Goal: Obtain resource: Download file/media

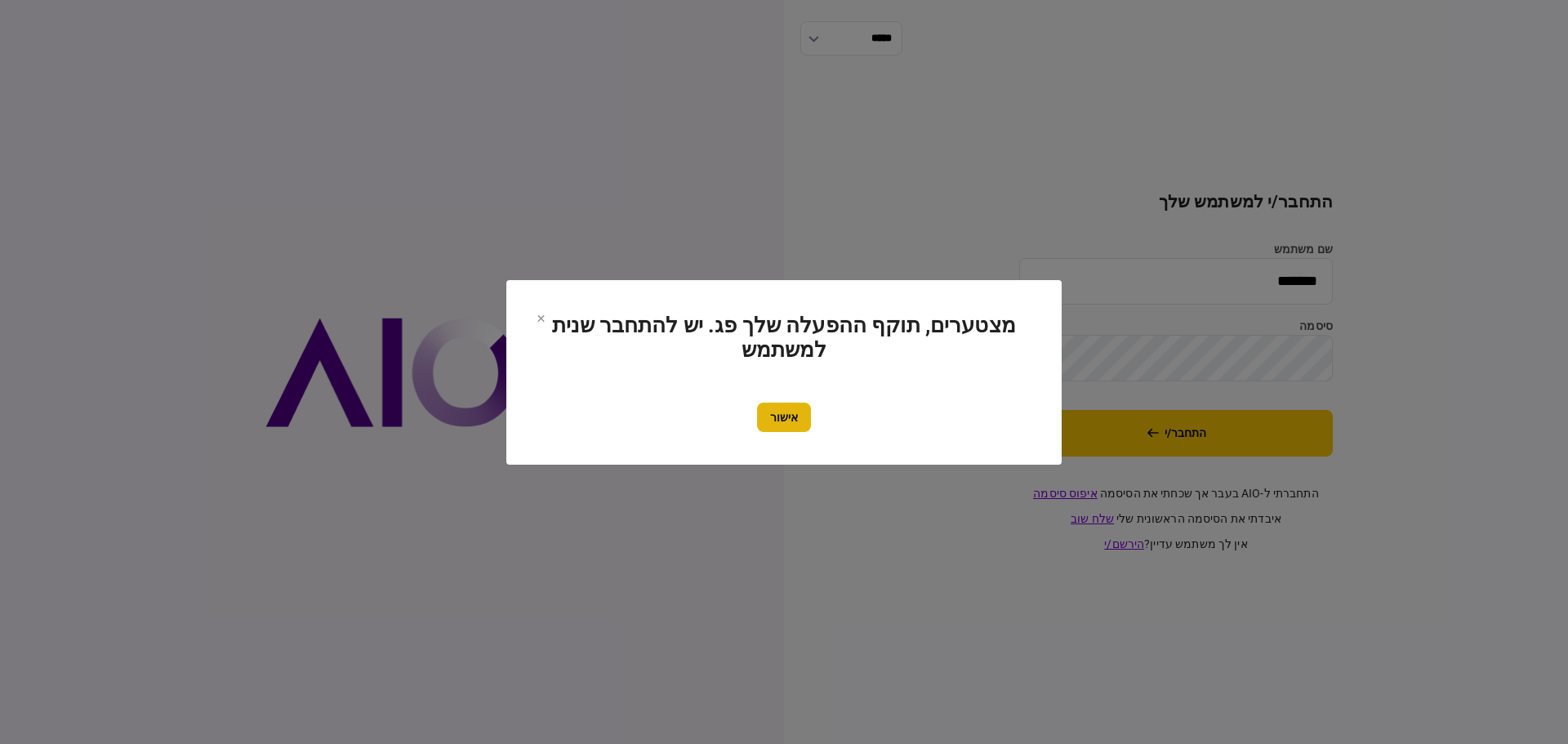
click at [793, 421] on button "אישור" at bounding box center [783, 417] width 54 height 30
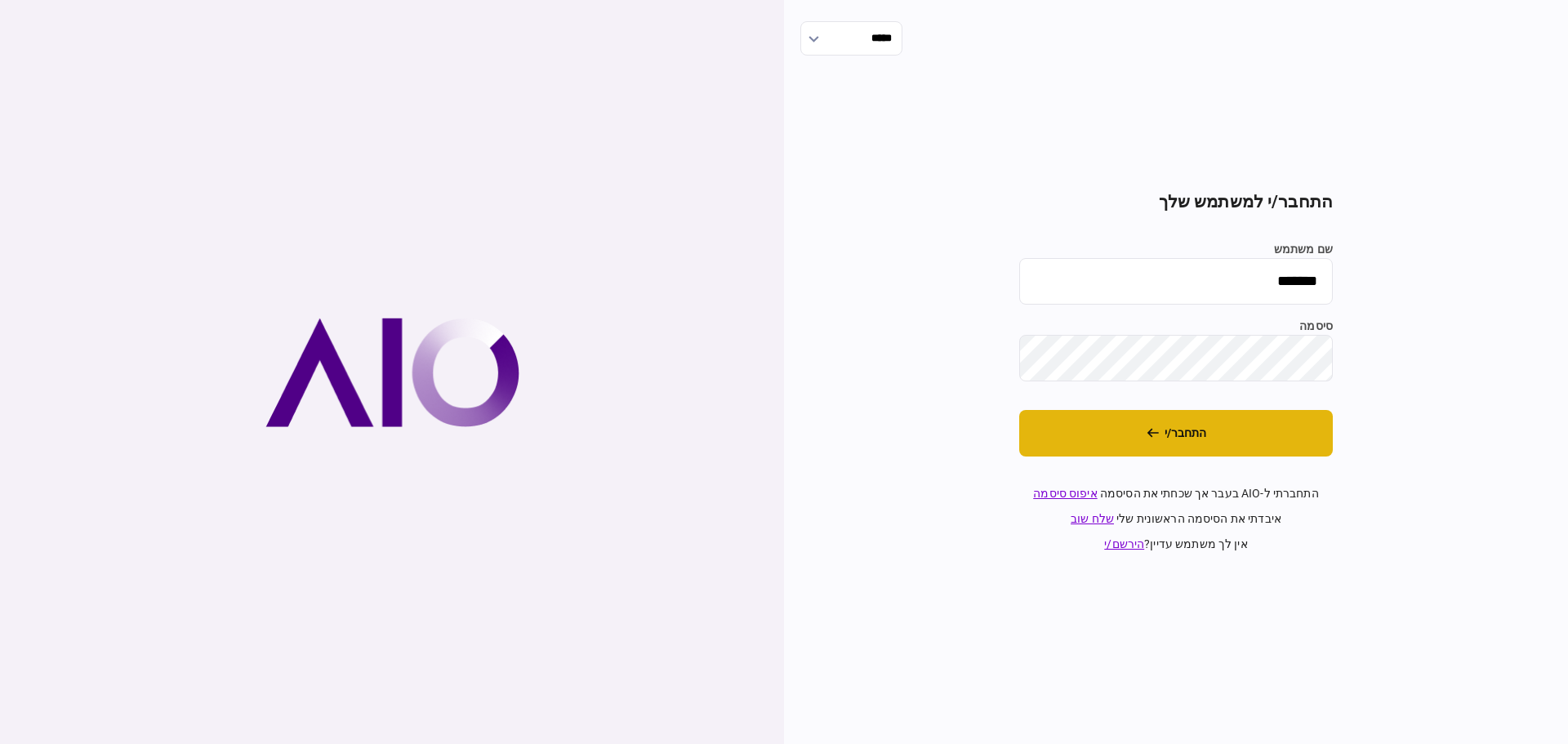
click at [1101, 427] on button "התחבר/י" at bounding box center [1176, 433] width 313 height 46
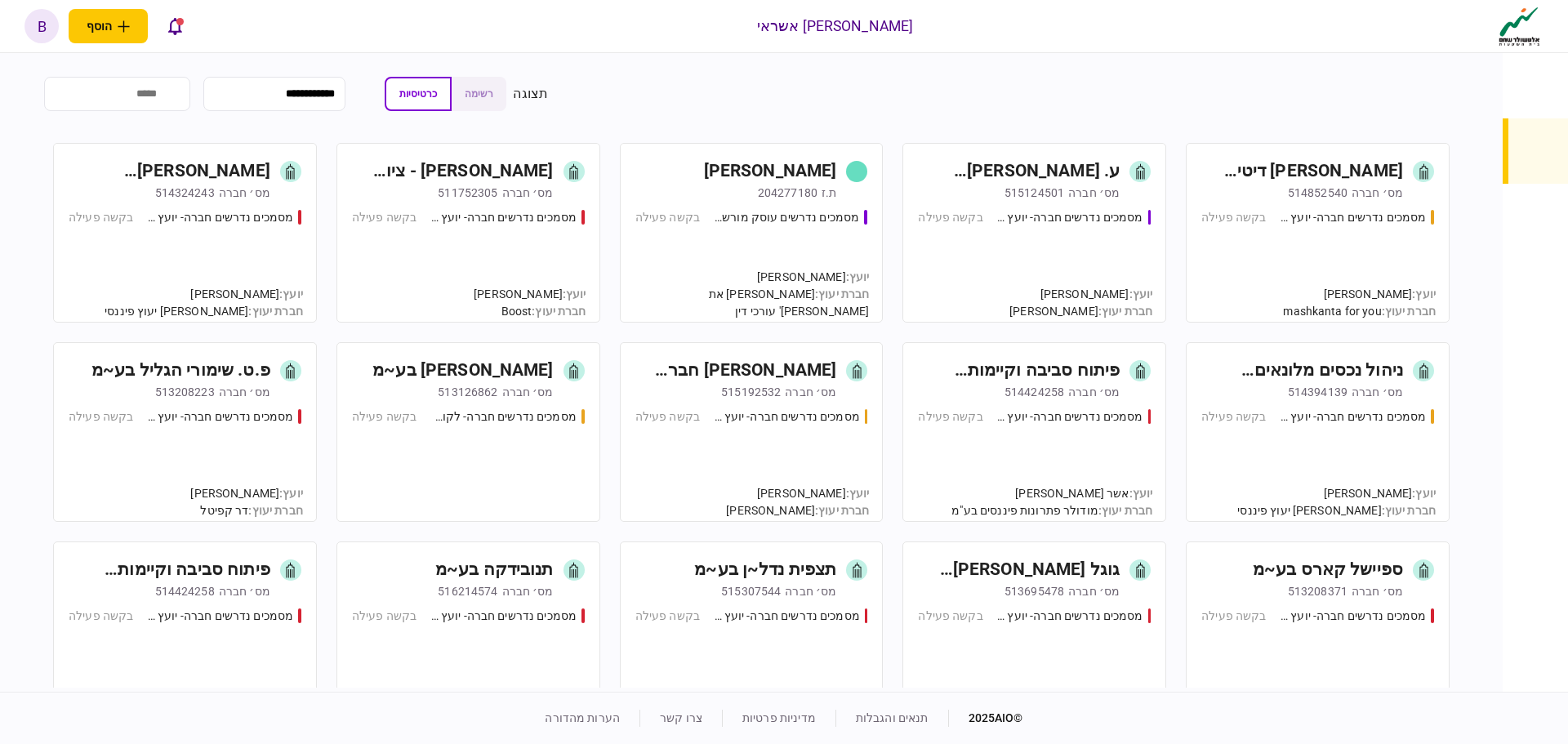
click at [1251, 270] on div "מסמכים נדרשים חברה- יועץ - תהליך חברה בקשה פעילה" at bounding box center [1317, 259] width 232 height 99
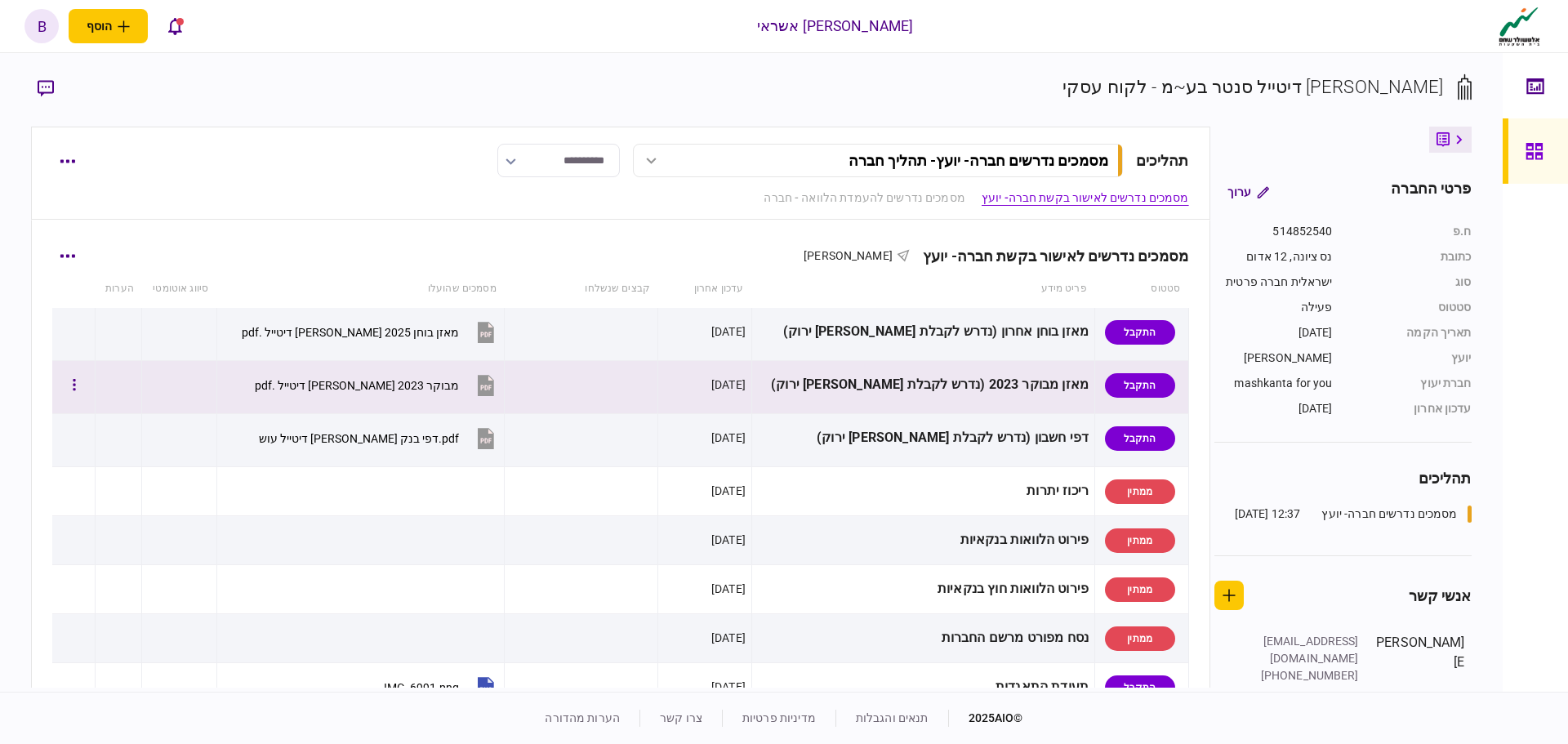
click at [378, 378] on button "מבוקר 2023 [PERSON_NAME] דיטייל .pdf" at bounding box center [376, 385] width 243 height 37
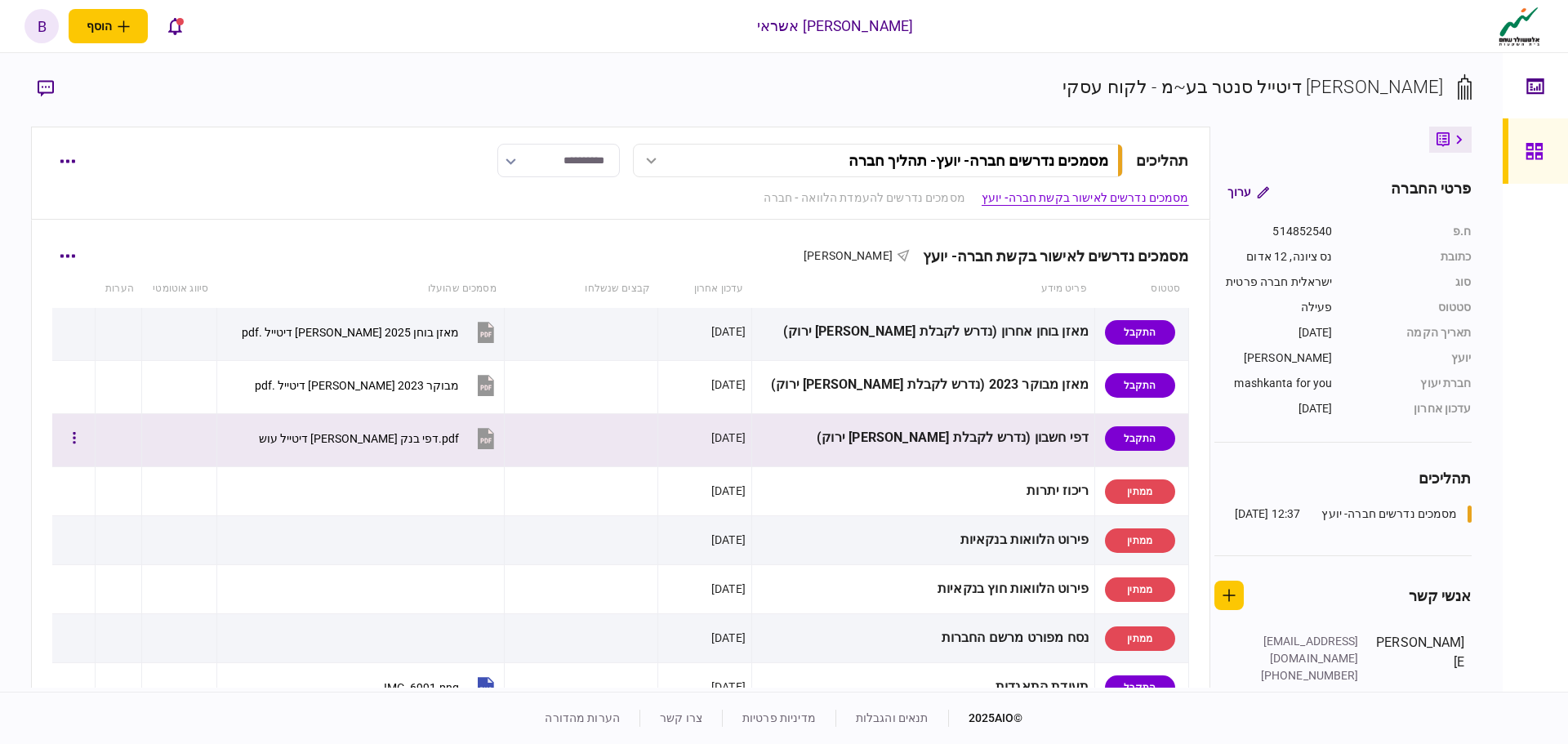
click at [422, 432] on div "‎⁨דפי בנק [PERSON_NAME] דיטייל עוש ⁩.pdf" at bounding box center [358, 439] width 203 height 13
